Goal: Task Accomplishment & Management: Use online tool/utility

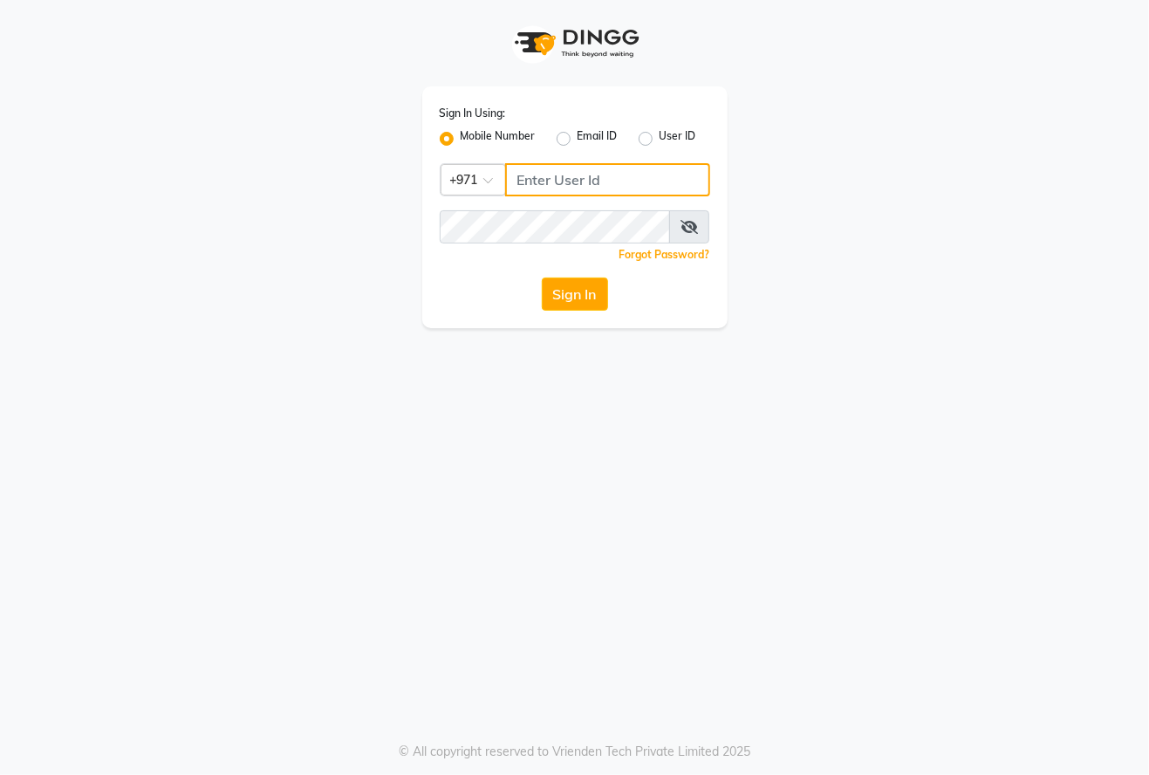
click at [611, 179] on input "Username" at bounding box center [607, 179] width 205 height 33
click at [590, 179] on input "Username" at bounding box center [607, 179] width 205 height 33
type input "526226156"
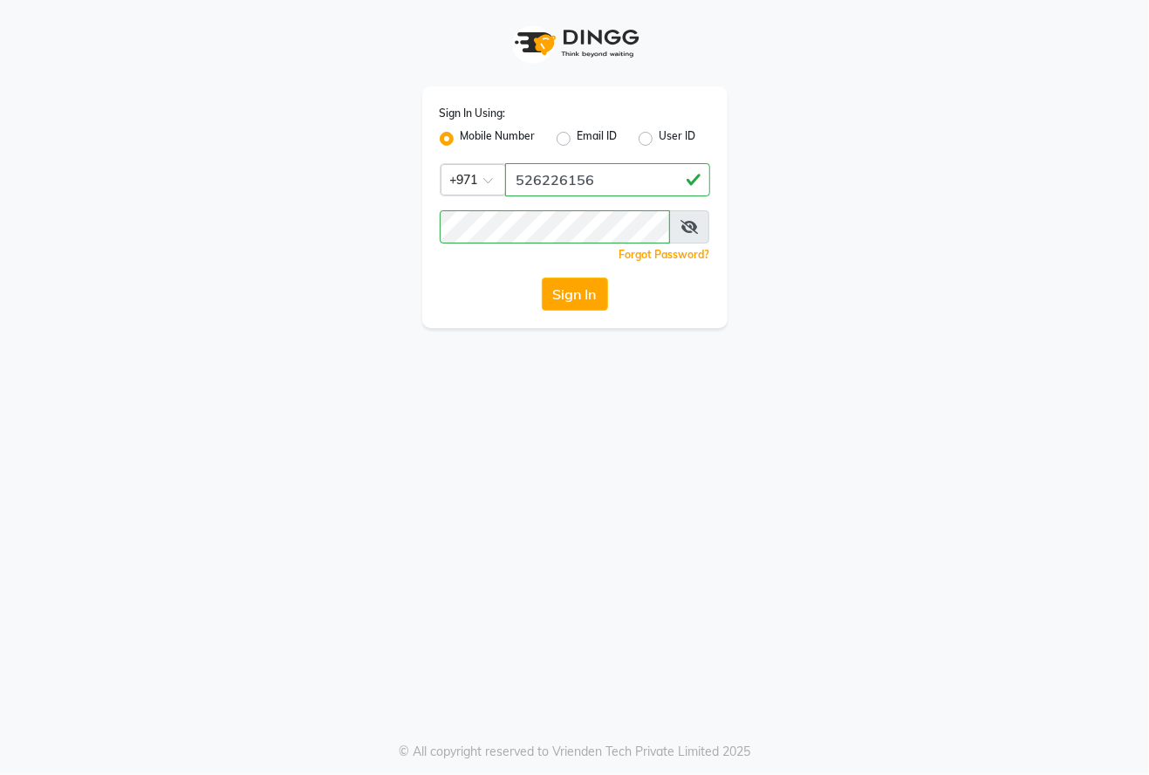
click at [689, 225] on icon at bounding box center [689, 227] width 17 height 14
click at [574, 295] on button "Sign In" at bounding box center [575, 294] width 66 height 33
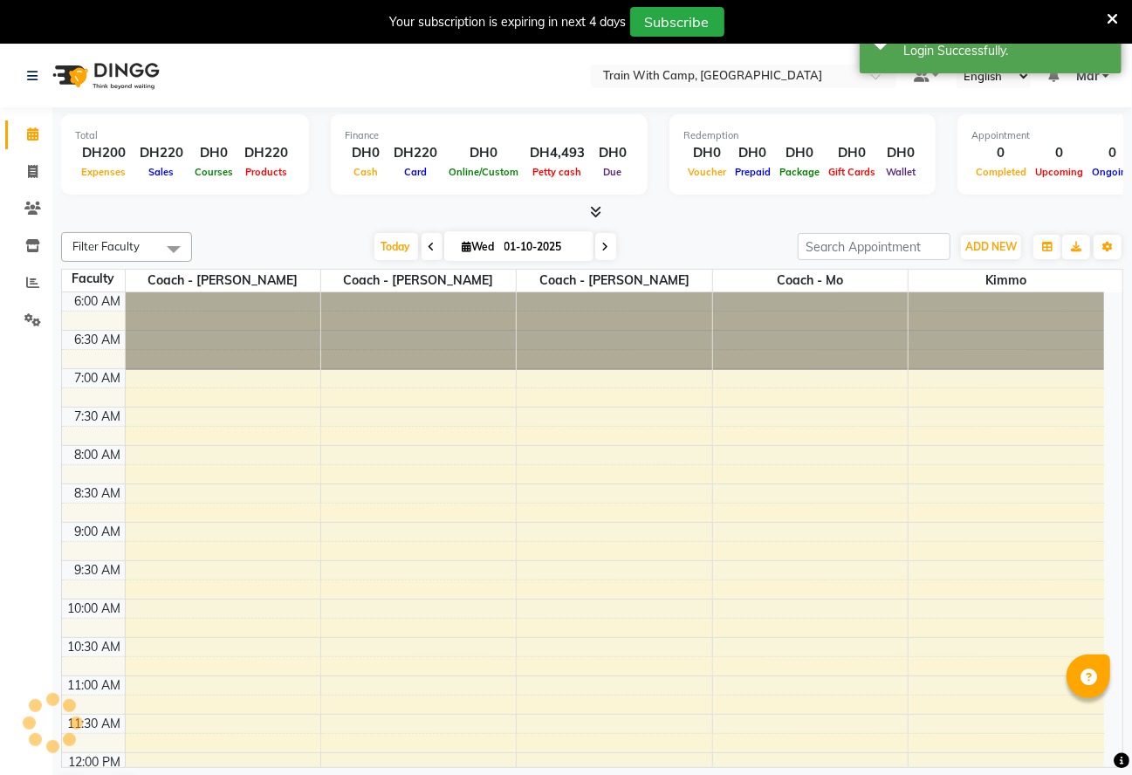
click at [64, 321] on td at bounding box center [93, 320] width 63 height 19
click at [31, 319] on icon at bounding box center [32, 319] width 17 height 13
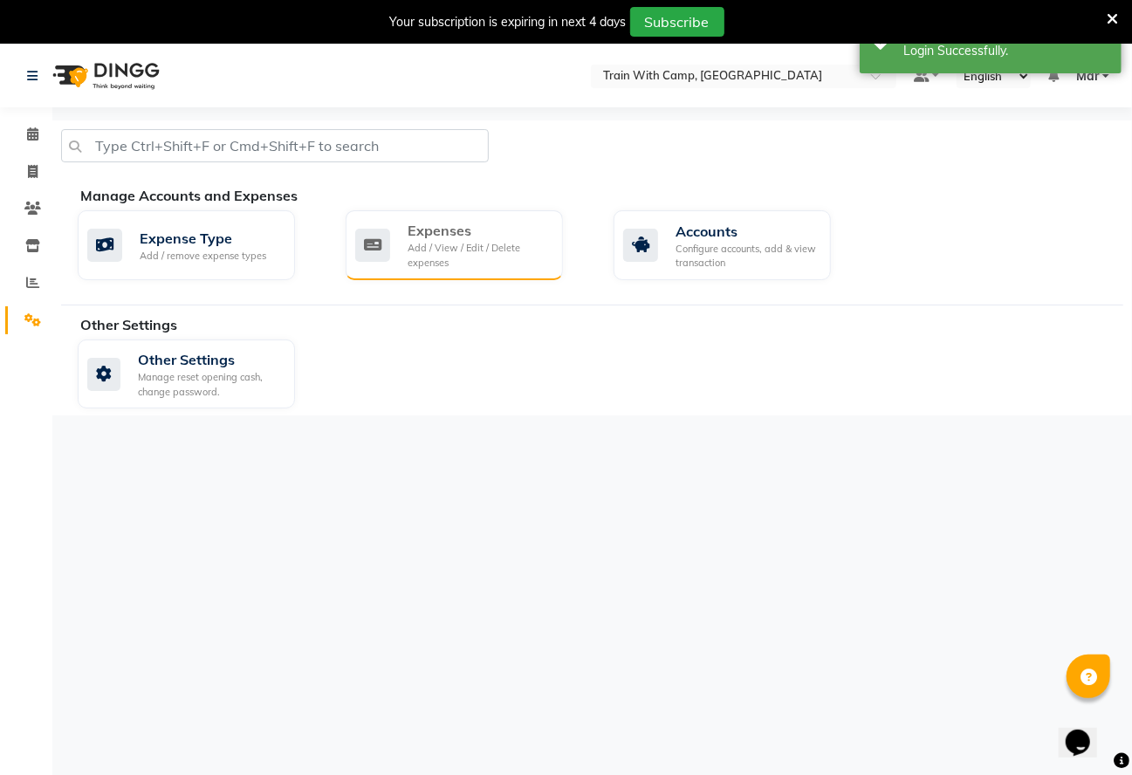
click at [463, 239] on div "Expenses" at bounding box center [478, 230] width 141 height 21
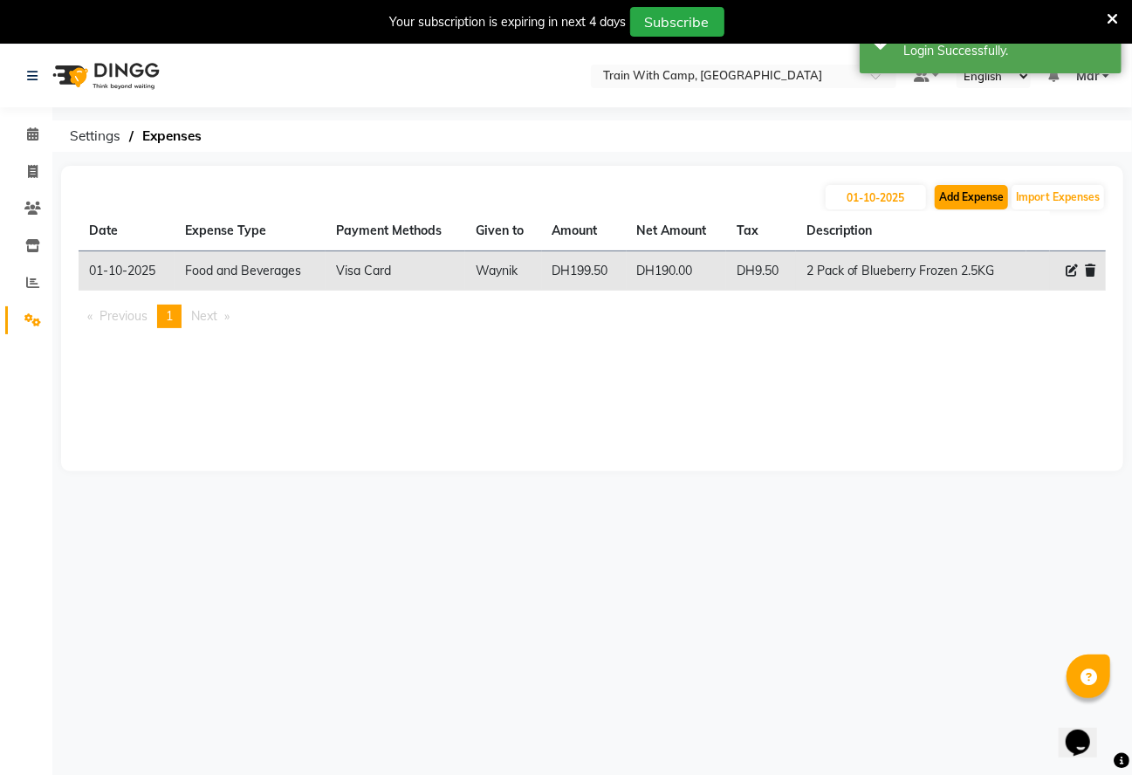
click at [970, 196] on button "Add Expense" at bounding box center [971, 197] width 73 height 24
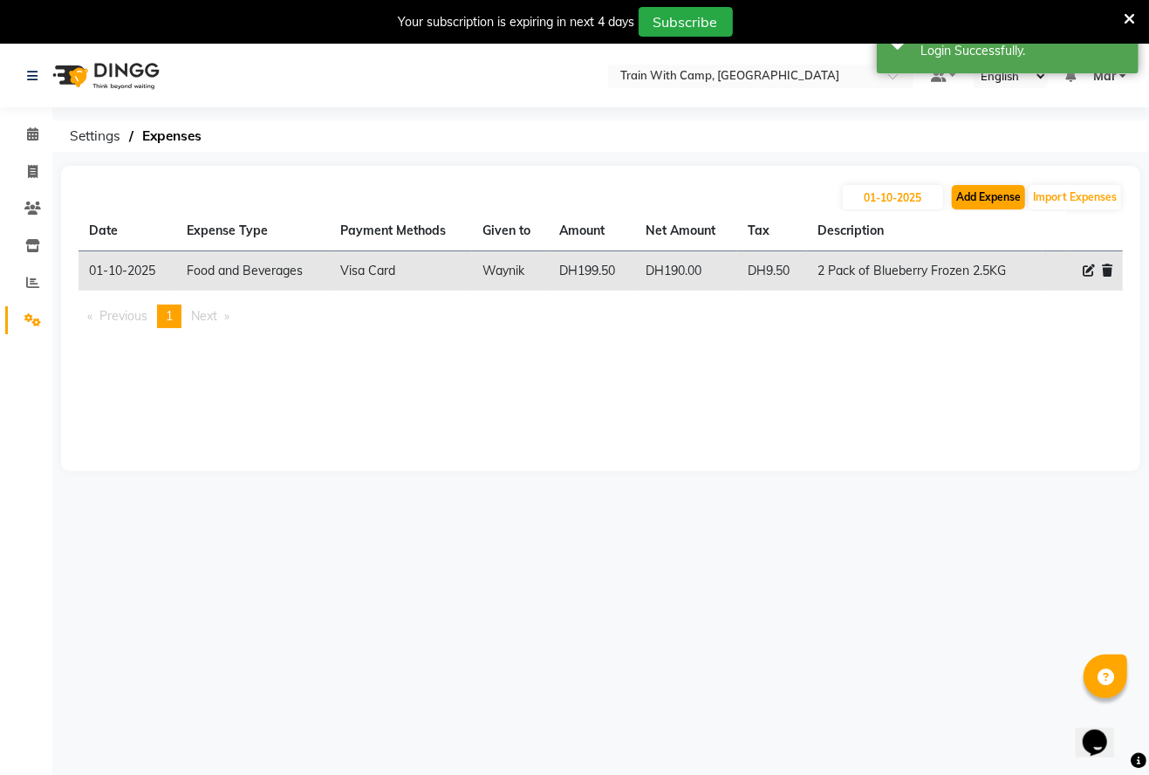
select select "1"
select select "2054"
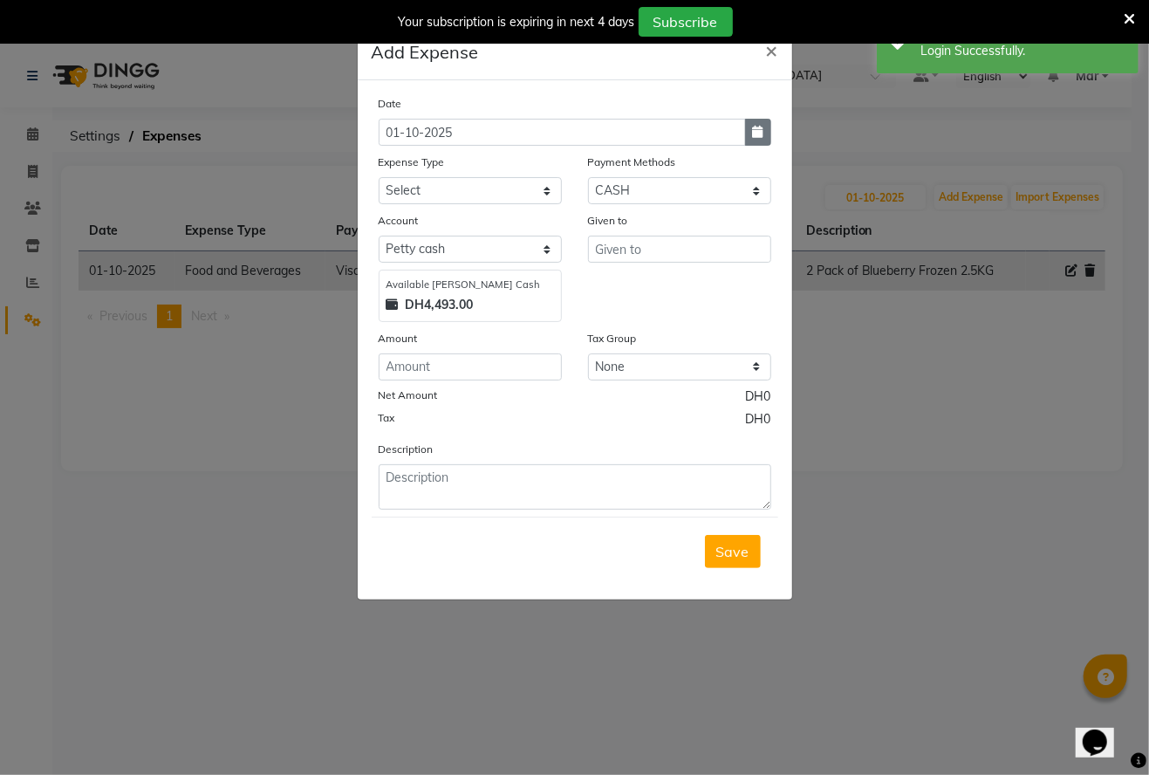
click at [758, 131] on icon "button" at bounding box center [758, 132] width 10 height 12
select select "10"
select select "2025"
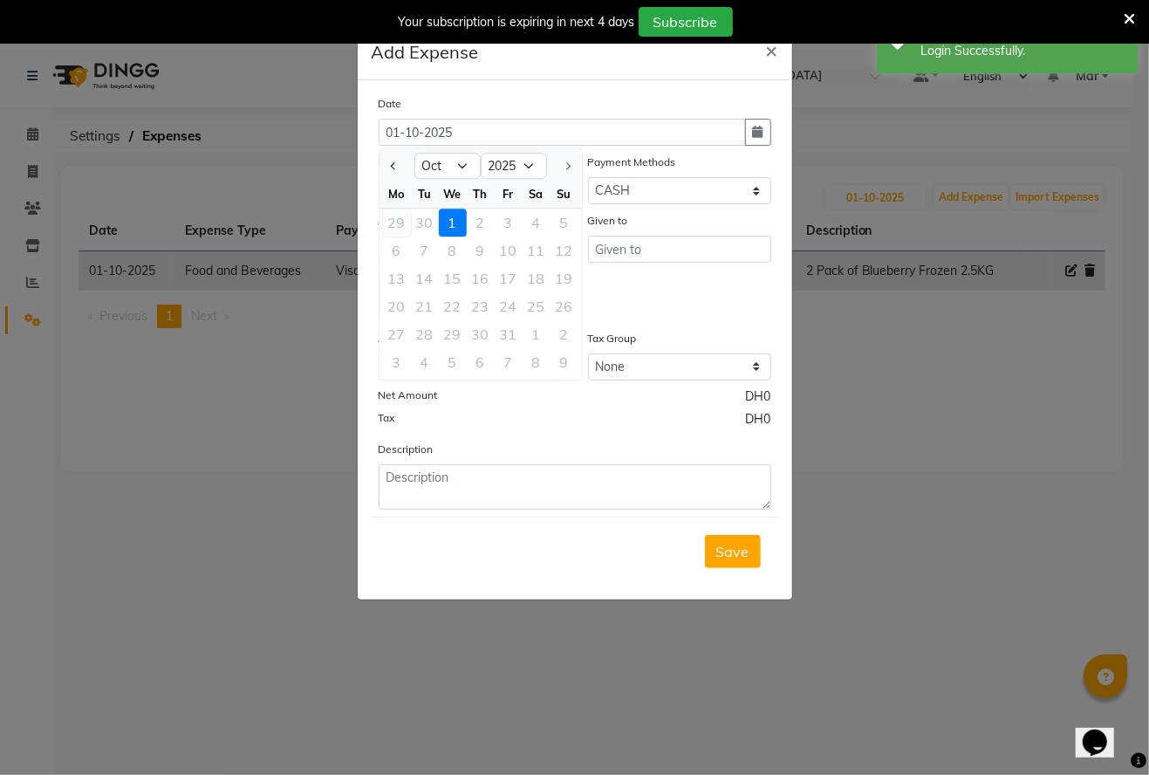
click at [399, 224] on div "29" at bounding box center [397, 223] width 28 height 28
type input "29-09-2025"
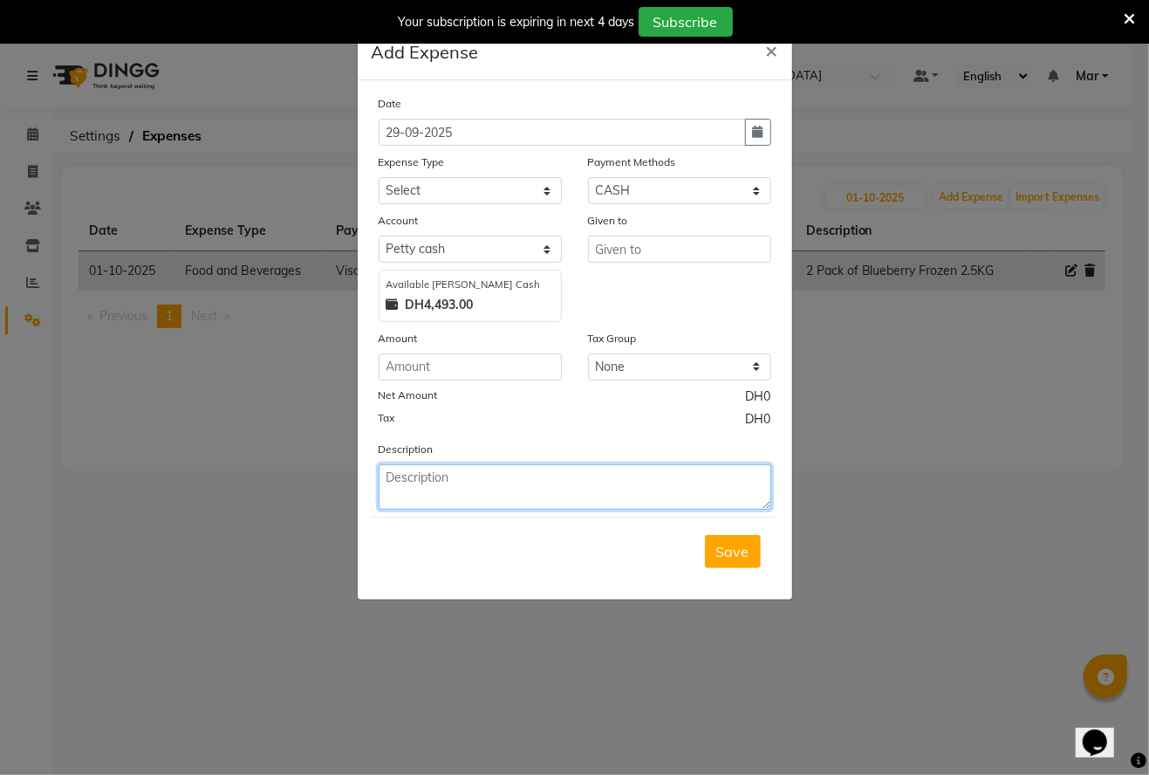
click at [483, 485] on textarea at bounding box center [575, 486] width 393 height 45
type textarea "[PERSON_NAME] taxi"
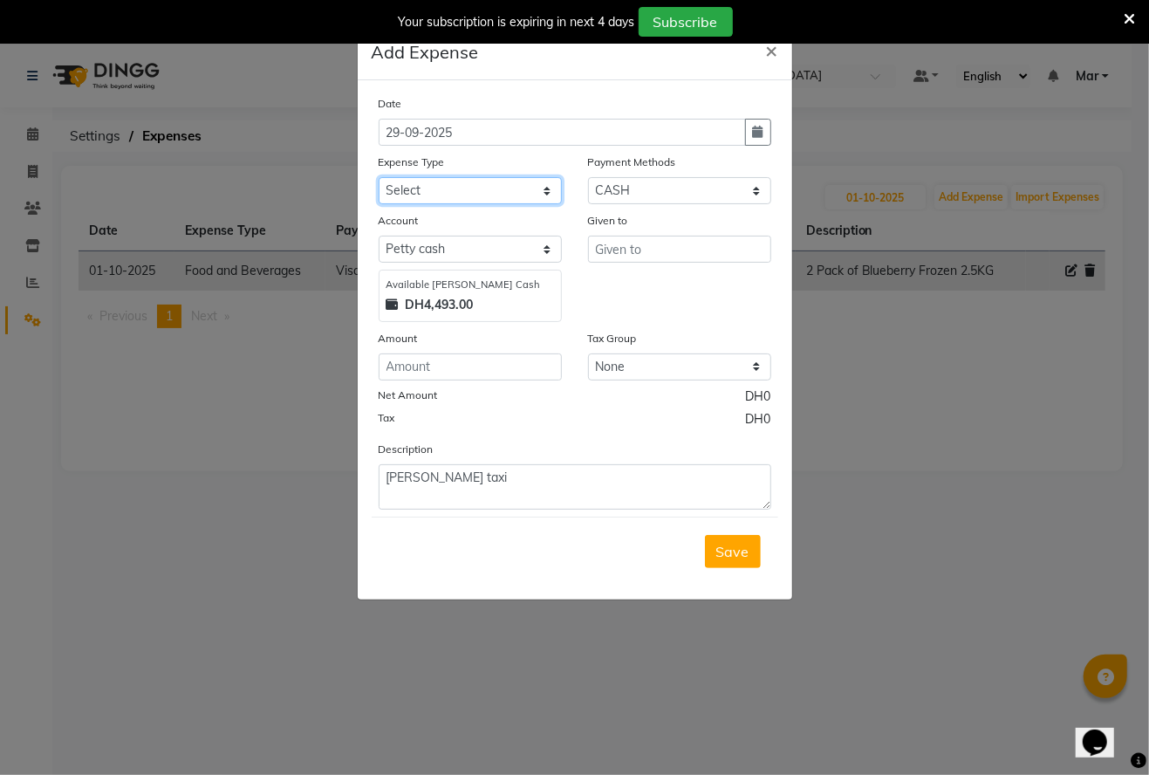
click at [546, 192] on select "Select Advance Salary Bank charges Car maintenance Cash transfer to bank Cash t…" at bounding box center [470, 190] width 183 height 27
select select "1419"
click at [379, 177] on select "Select Advance Salary Bank charges Car maintenance Cash transfer to bank Cash t…" at bounding box center [470, 190] width 183 height 27
click at [674, 256] on input "text" at bounding box center [679, 249] width 183 height 27
type input "Taxi"
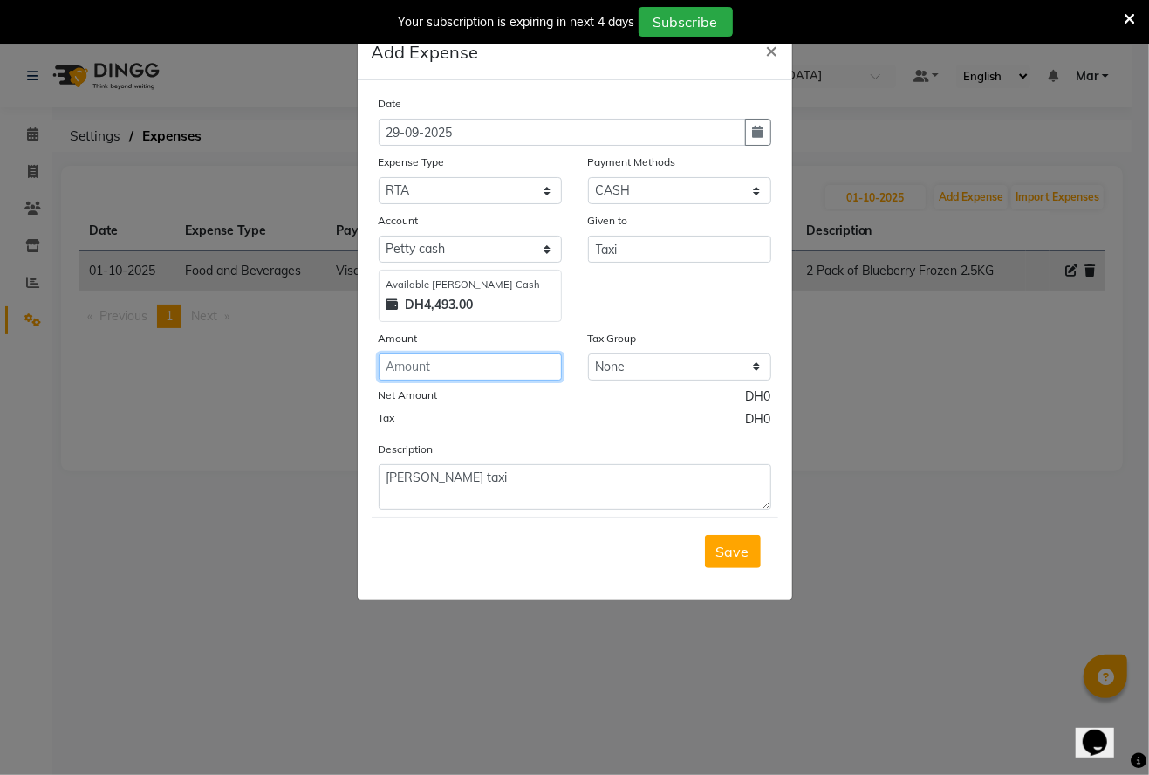
click at [487, 361] on input "number" at bounding box center [470, 366] width 183 height 27
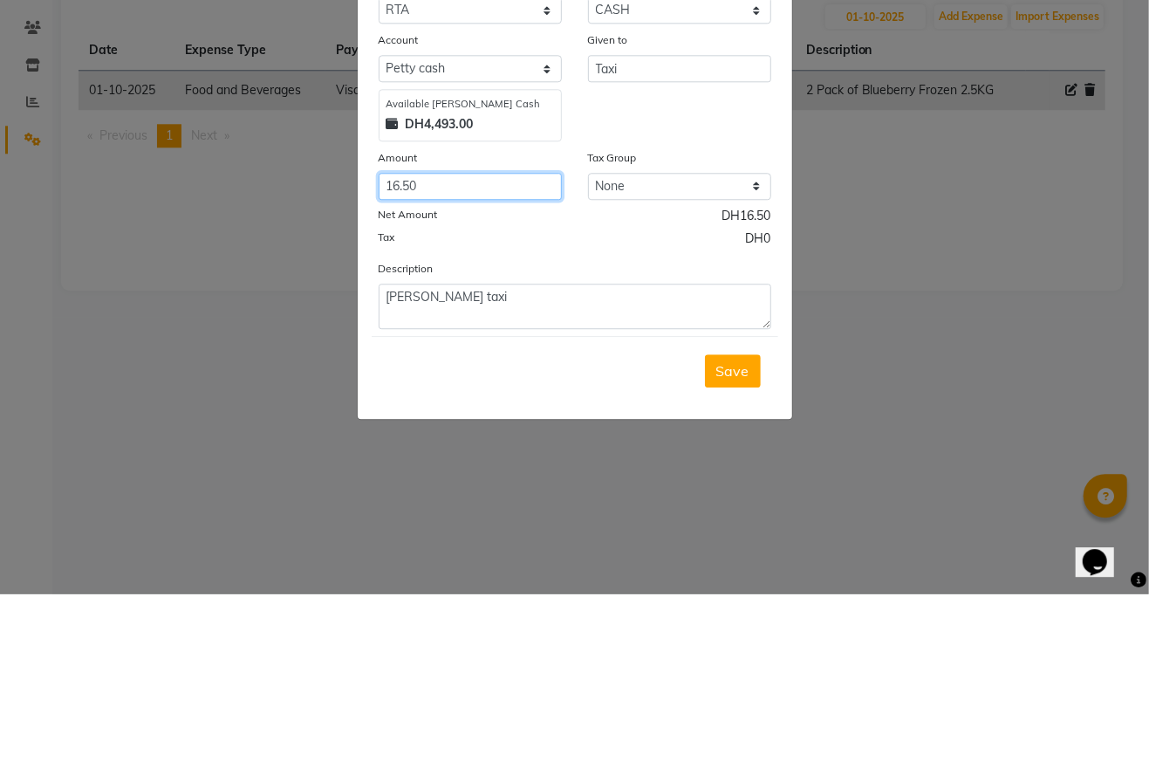
type input "16.50"
click at [740, 550] on span "Save" at bounding box center [732, 551] width 33 height 17
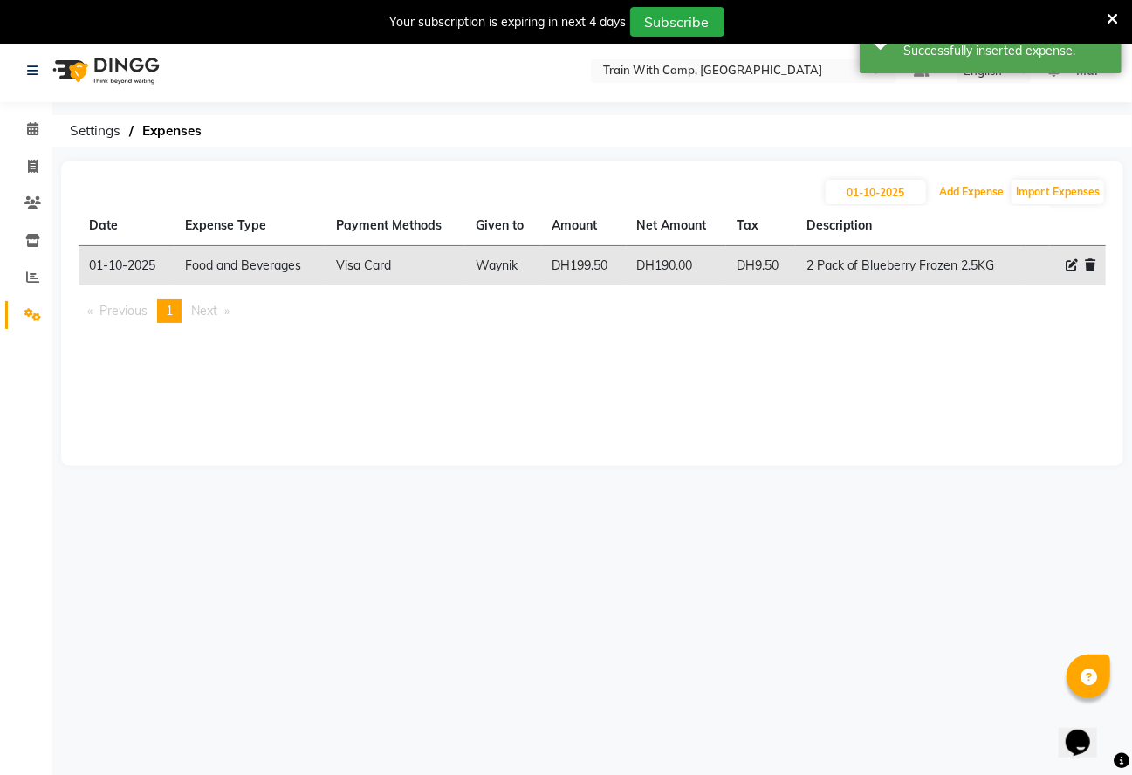
scroll to position [8, 0]
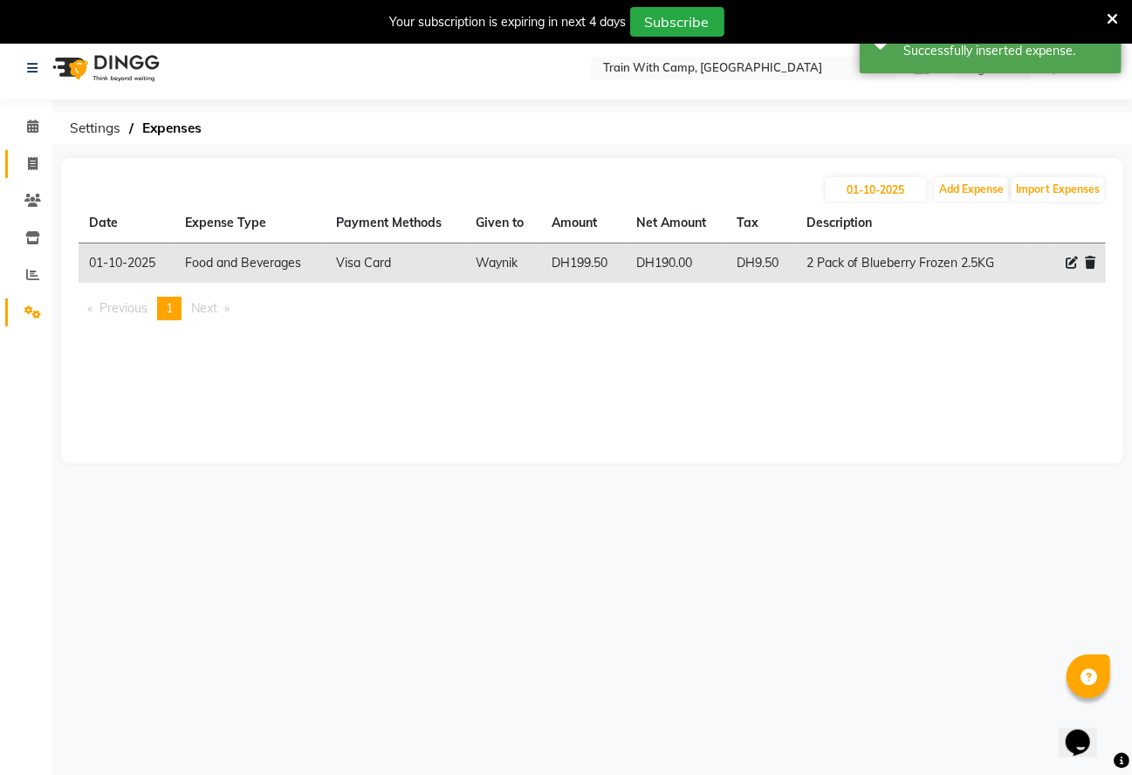
click at [32, 162] on icon at bounding box center [33, 163] width 10 height 13
select select "service"
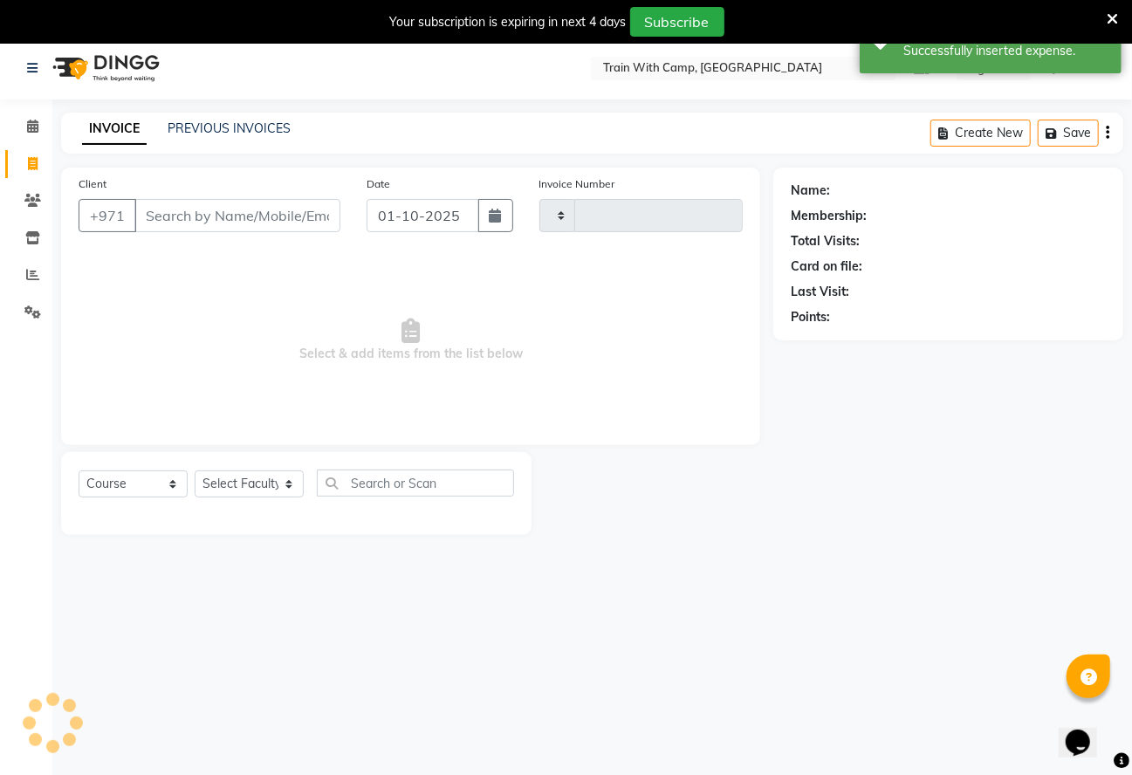
type input "5080"
select select "910"
select select "14898"
click at [1114, 17] on icon at bounding box center [1112, 19] width 11 height 16
